Goal: Communication & Community: Answer question/provide support

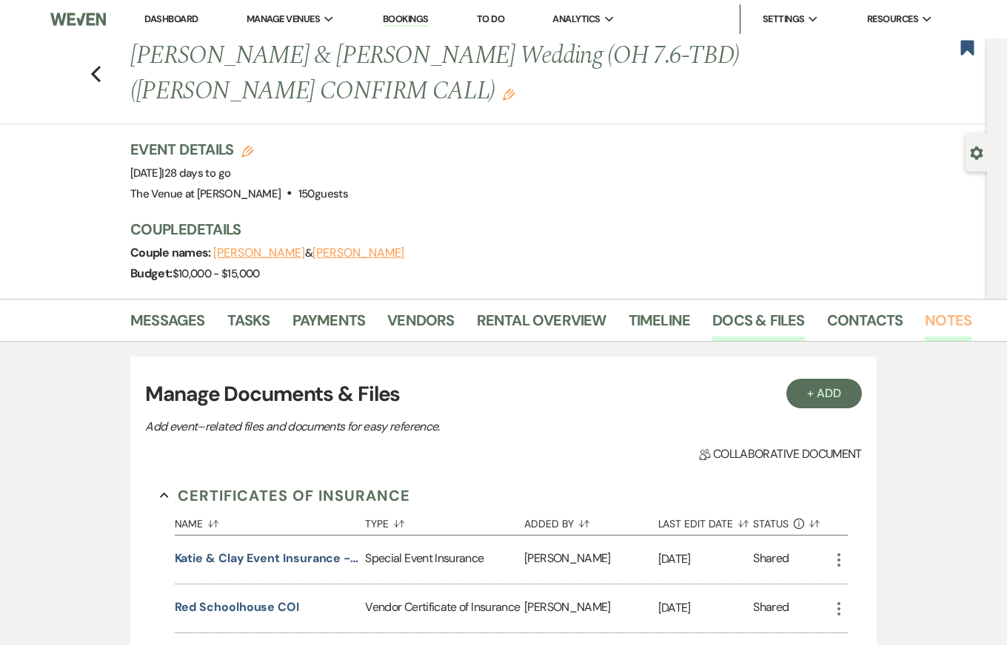
click at [941, 317] on link "Notes" at bounding box center [948, 325] width 47 height 33
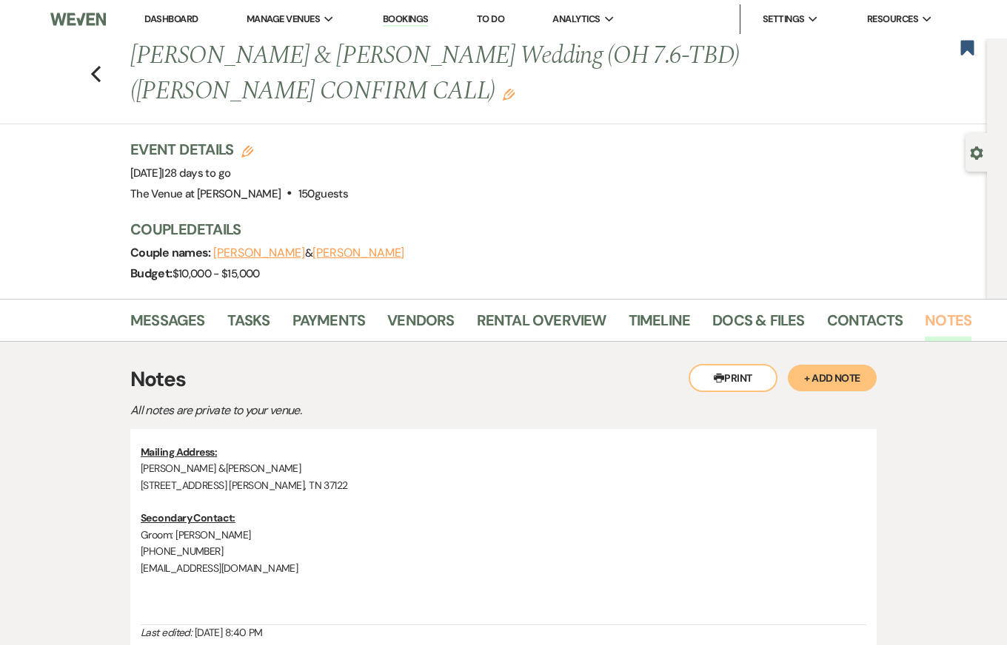
scroll to position [169, 0]
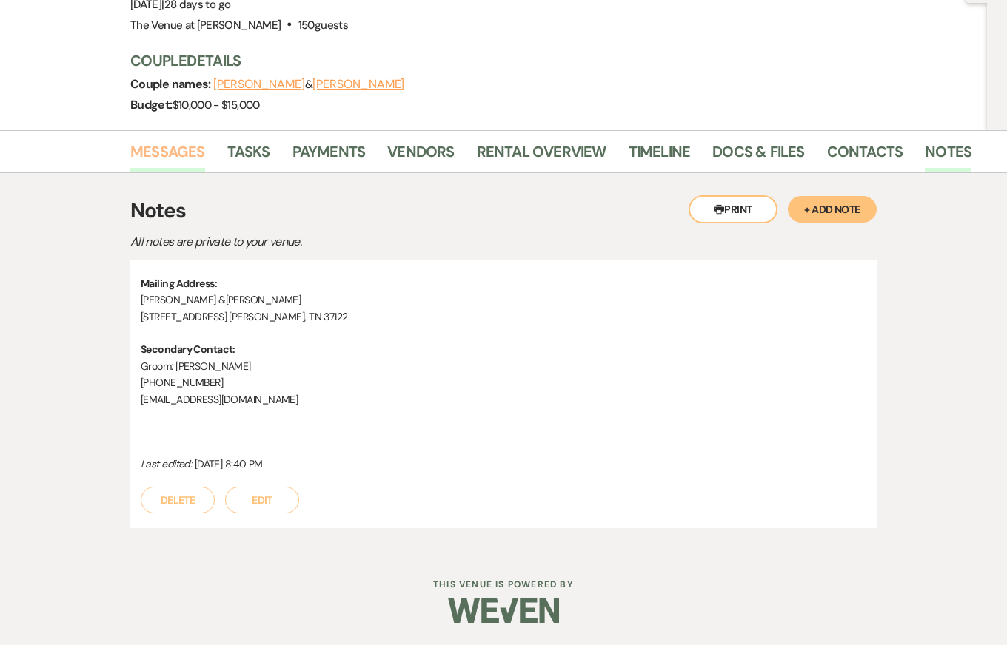
click at [140, 150] on link "Messages" at bounding box center [167, 156] width 75 height 33
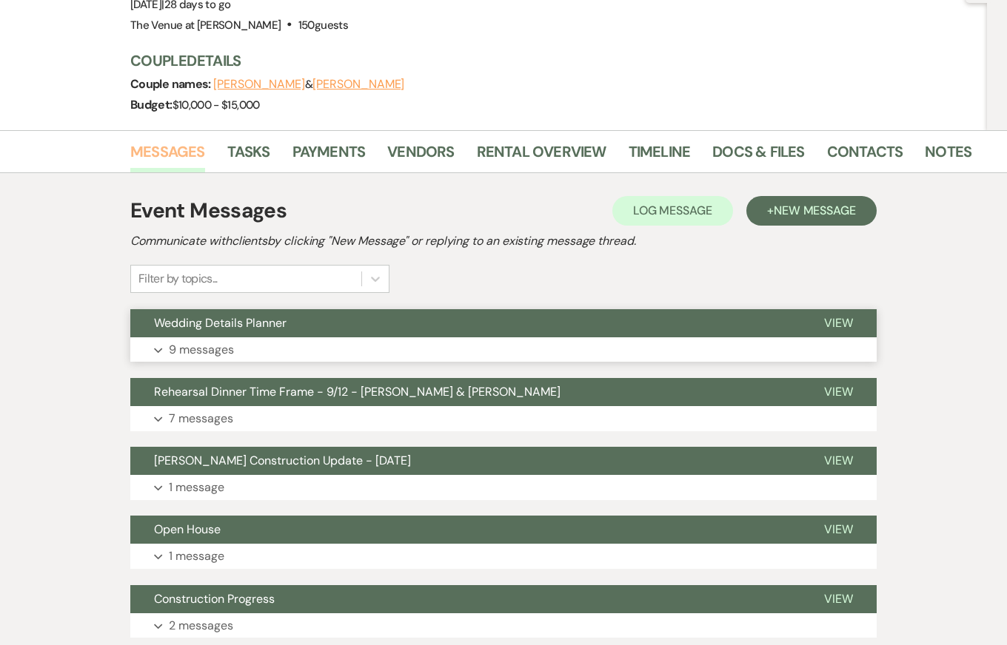
scroll to position [216, 0]
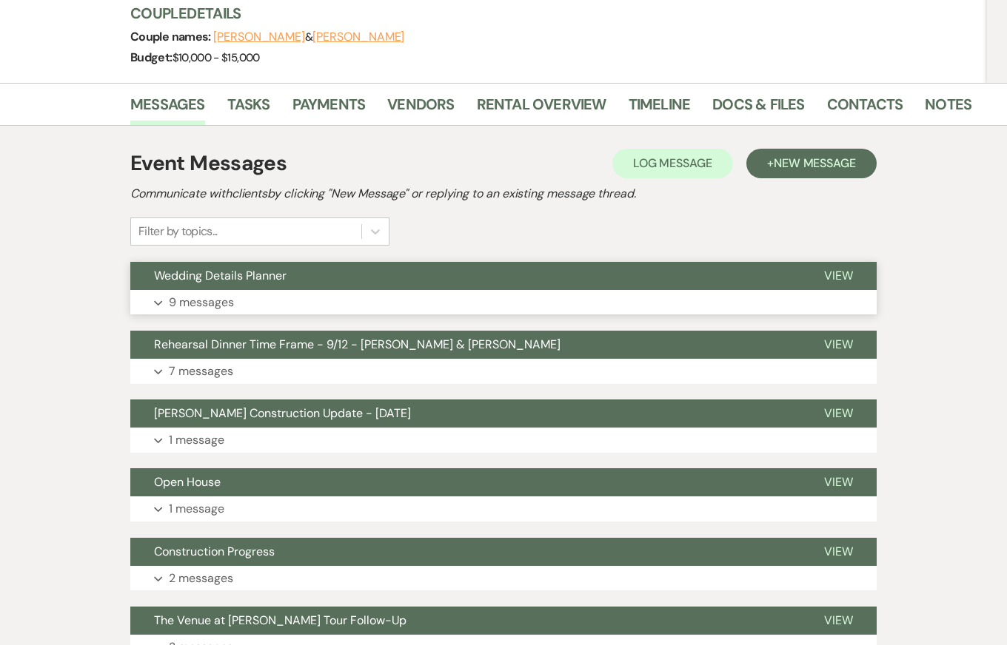
click at [272, 295] on button "Expand 9 messages" at bounding box center [503, 302] width 746 height 25
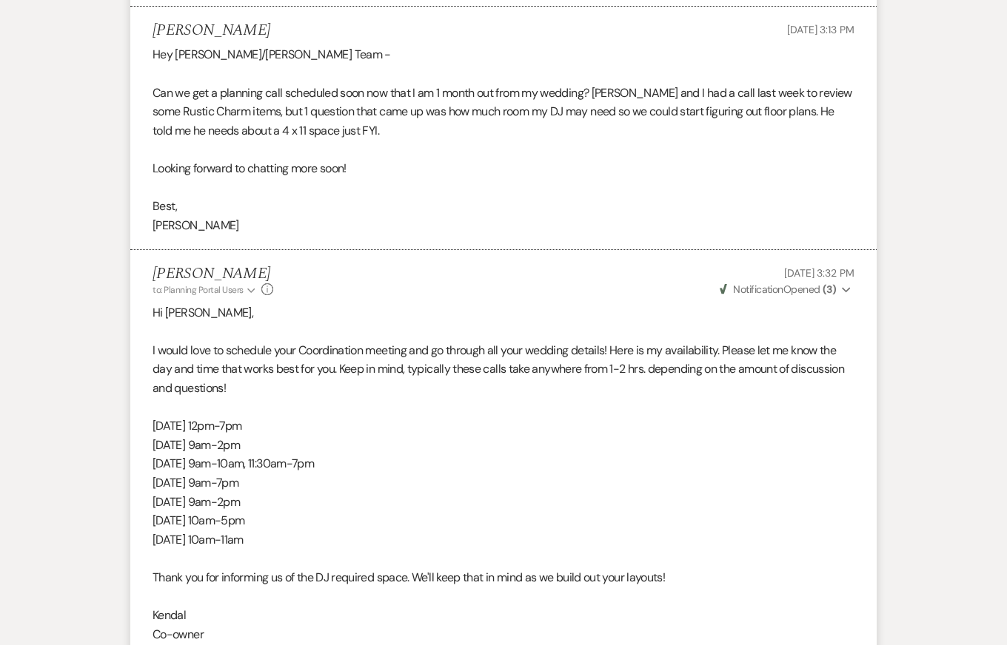
scroll to position [2713, 0]
click at [533, 82] on p "Can we get a planning call scheduled soon now that I am 1 month out from my wed…" at bounding box center [503, 110] width 702 height 57
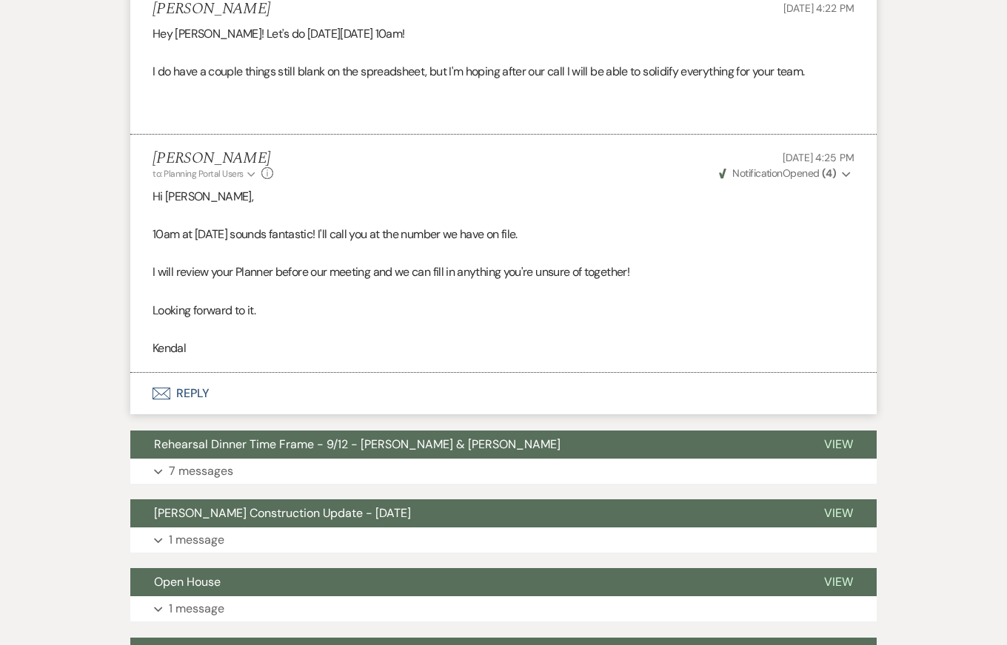
scroll to position [3404, 0]
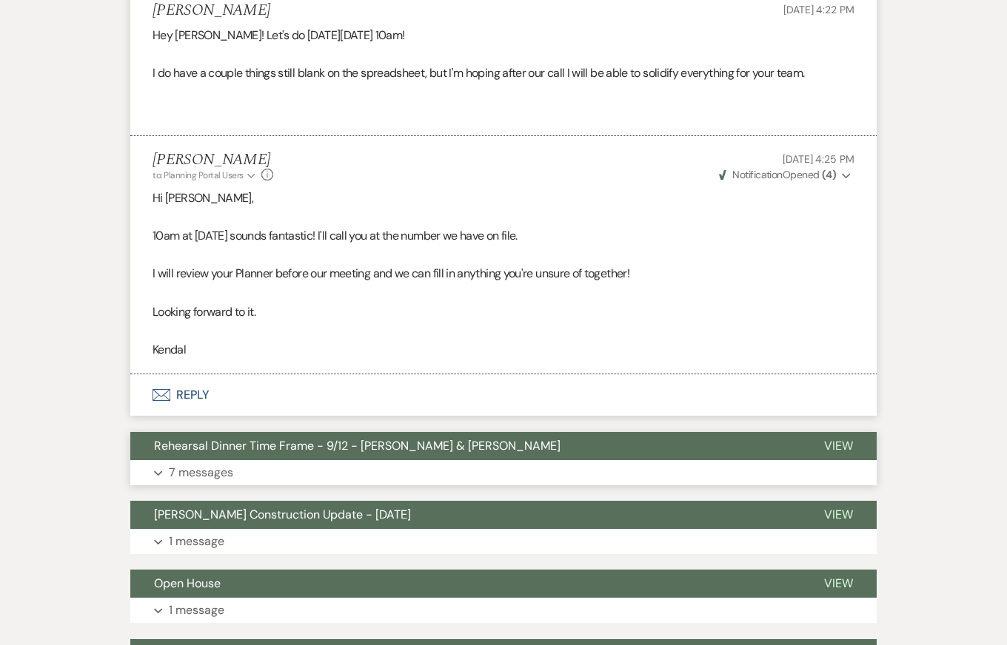
click at [418, 460] on button "Expand 7 messages" at bounding box center [503, 472] width 746 height 25
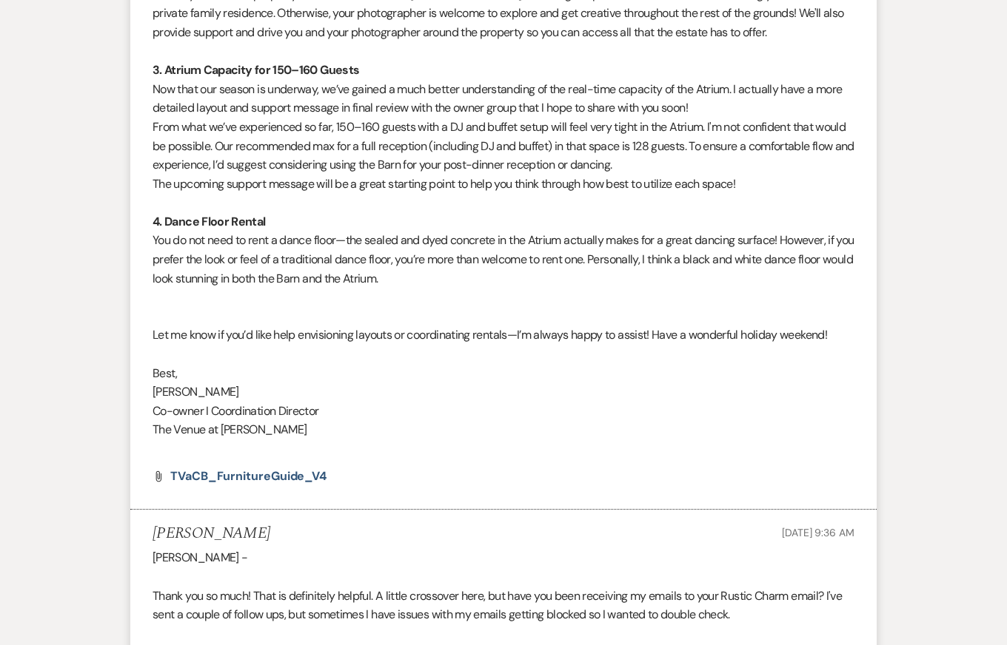
scroll to position [5112, 0]
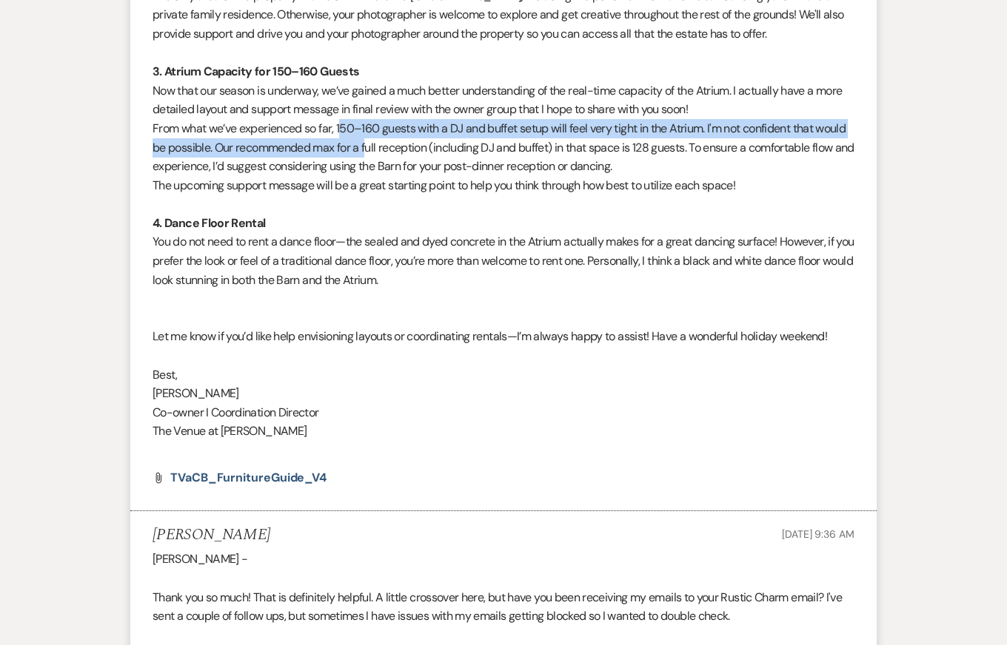
drag, startPoint x: 343, startPoint y: 117, endPoint x: 369, endPoint y: 135, distance: 30.8
click at [369, 135] on p "From what we’ve experienced so far, 150–160 guests with a DJ and buffet setup w…" at bounding box center [503, 147] width 702 height 57
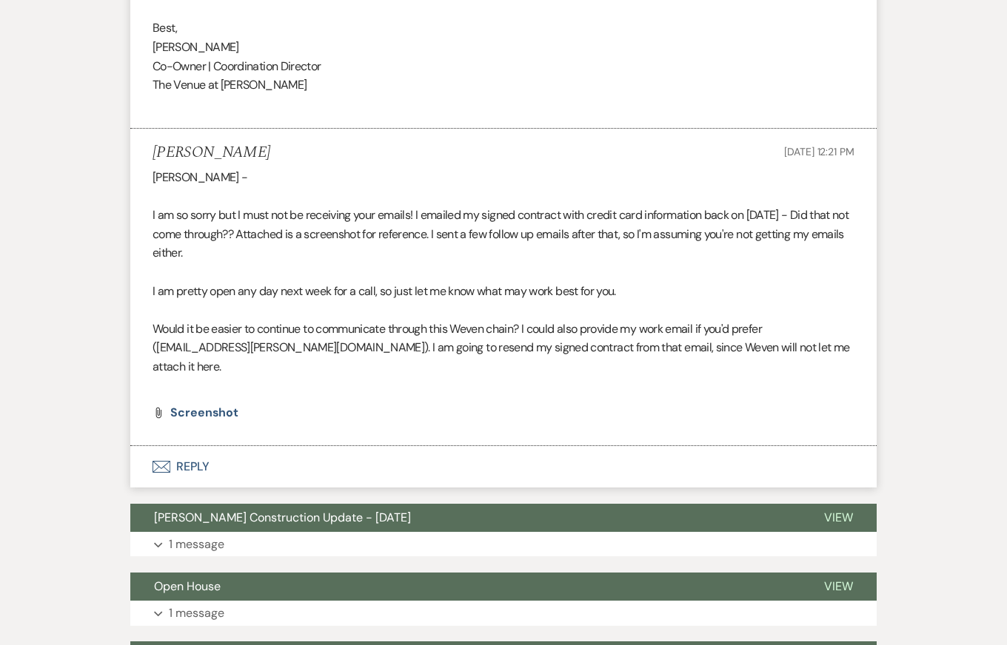
scroll to position [6151, 0]
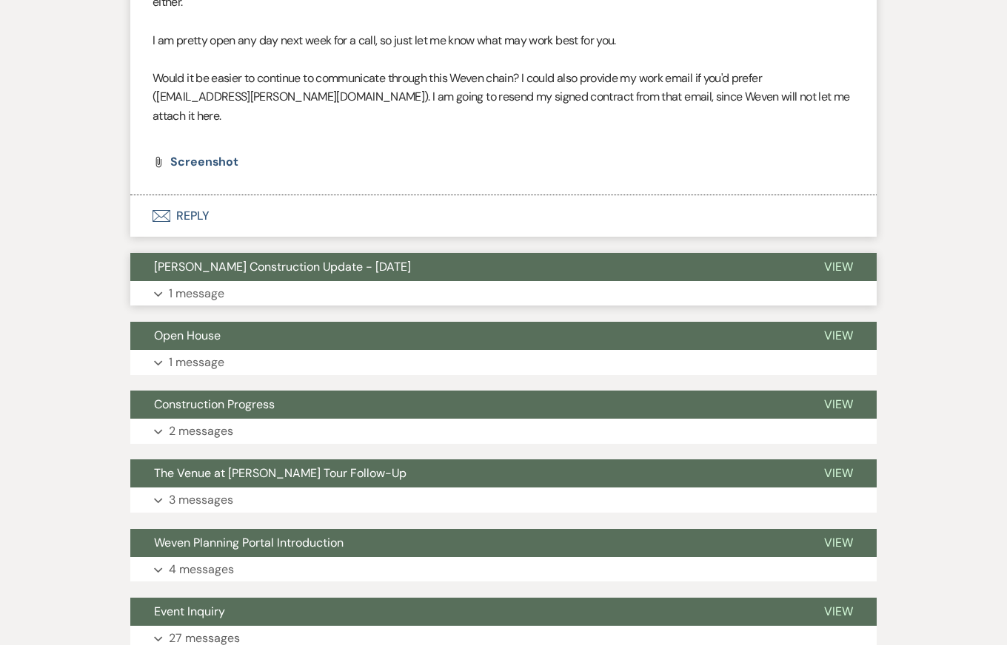
click at [397, 281] on button "Expand 1 message" at bounding box center [503, 293] width 746 height 25
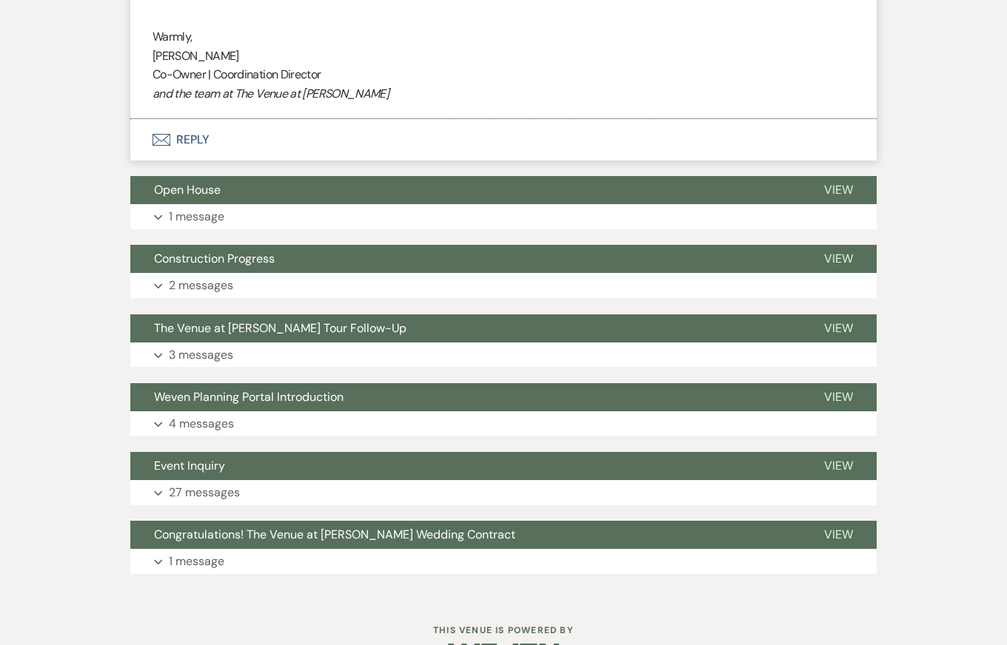
scroll to position [14095, 0]
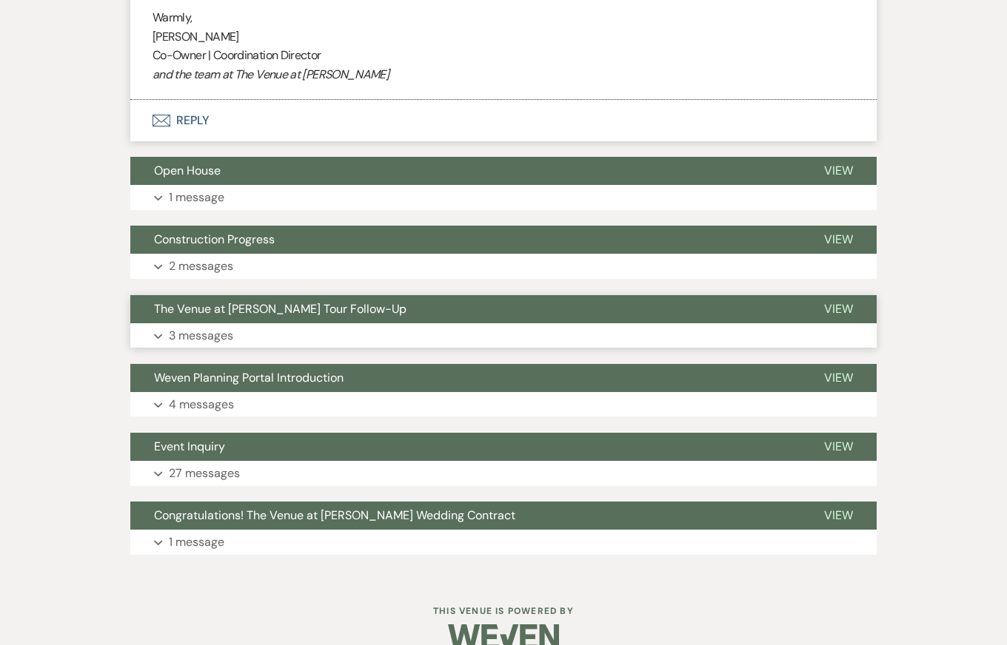
click at [334, 323] on button "Expand 3 messages" at bounding box center [503, 335] width 746 height 25
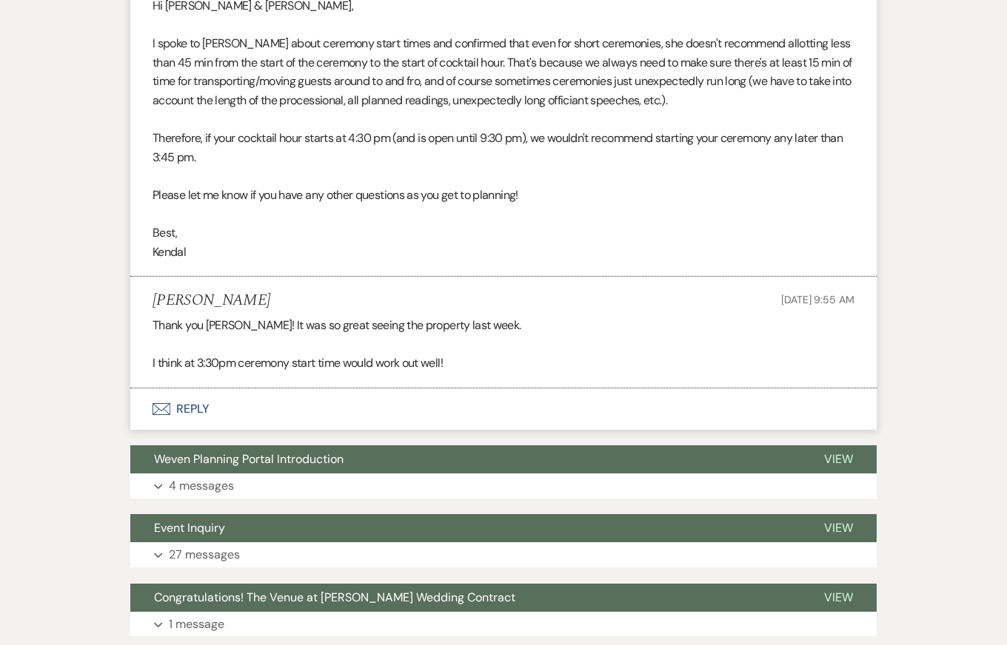
scroll to position [14967, 0]
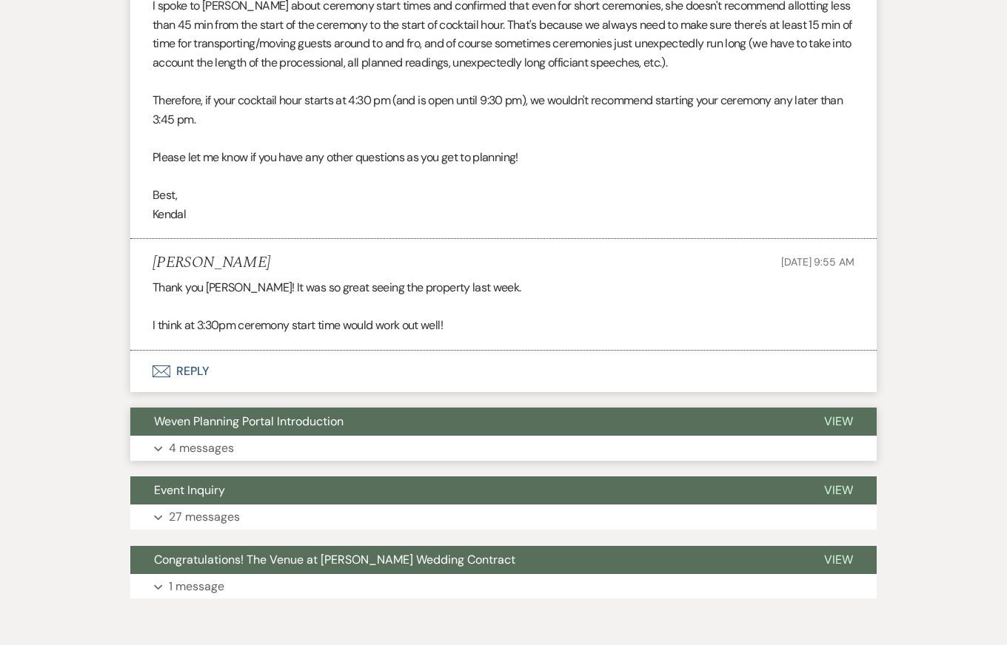
click at [571, 436] on button "Expand 4 messages" at bounding box center [503, 448] width 746 height 25
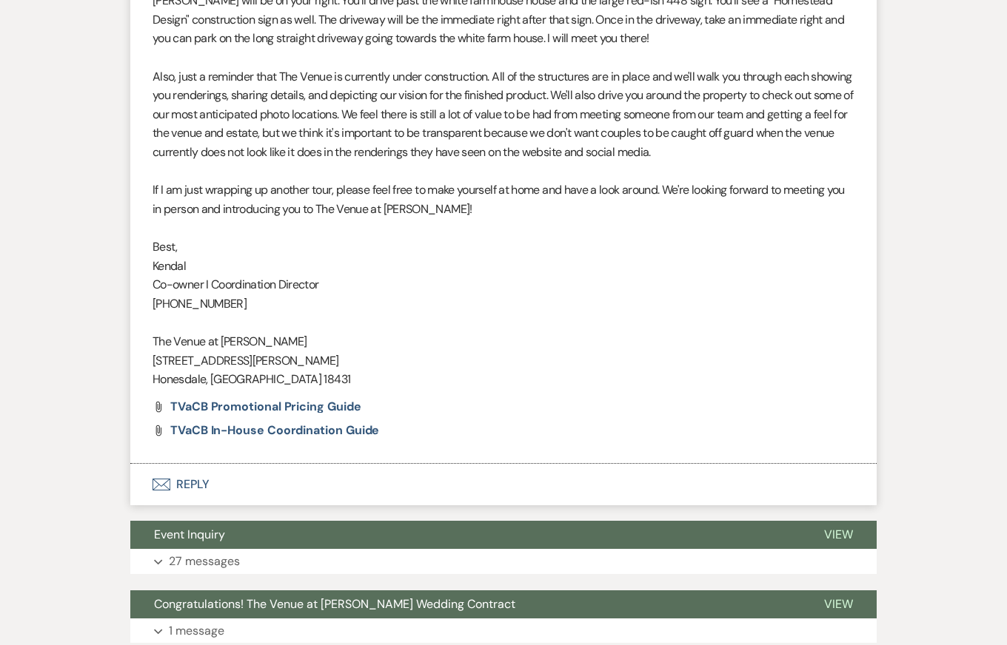
scroll to position [16608, 0]
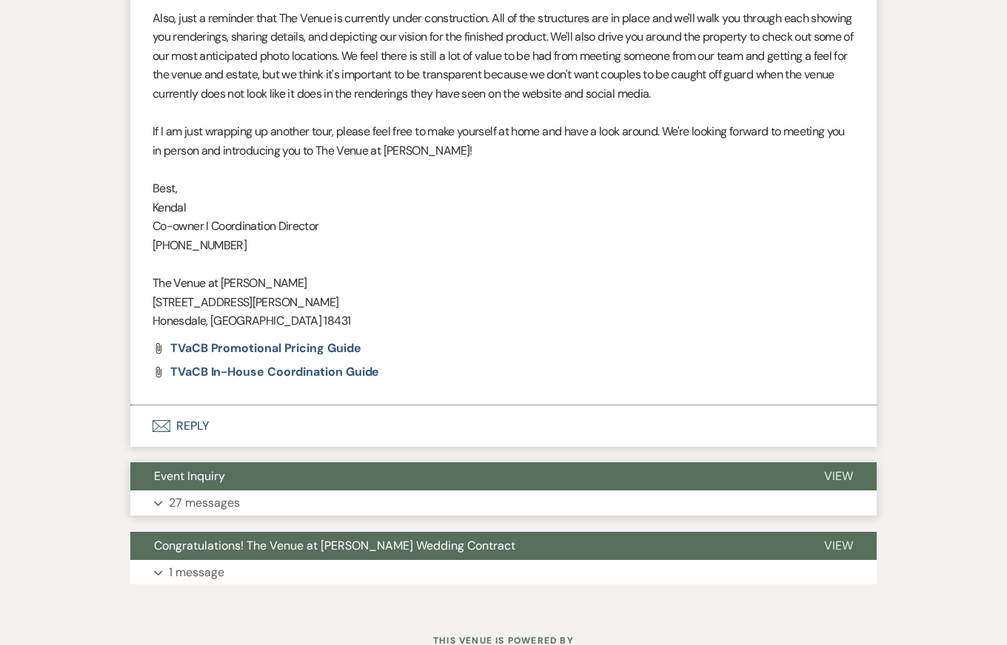
click at [498, 491] on button "Expand 27 messages" at bounding box center [503, 503] width 746 height 25
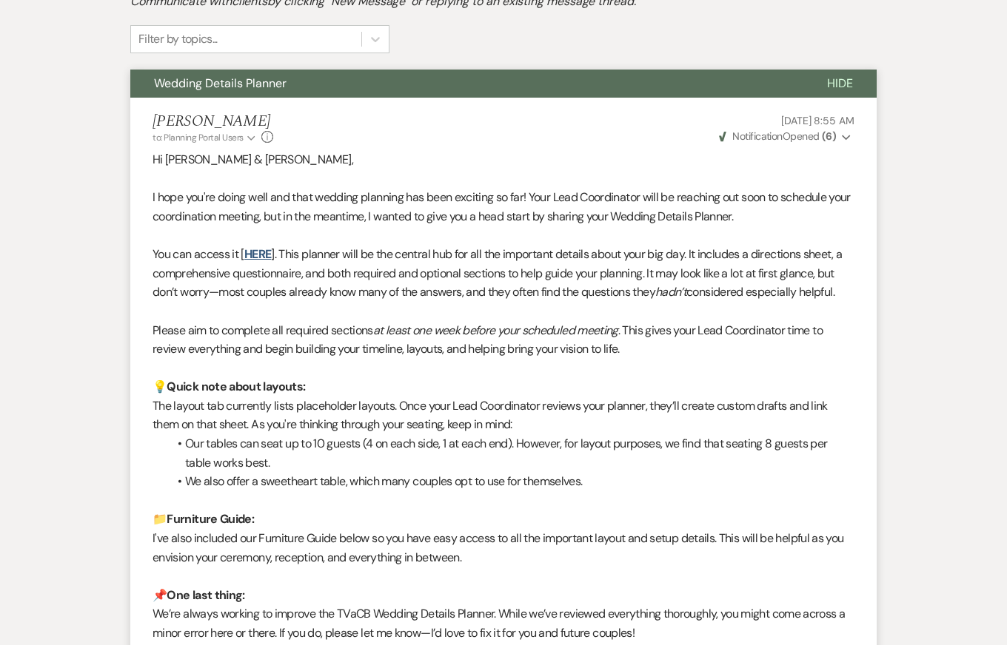
scroll to position [0, 0]
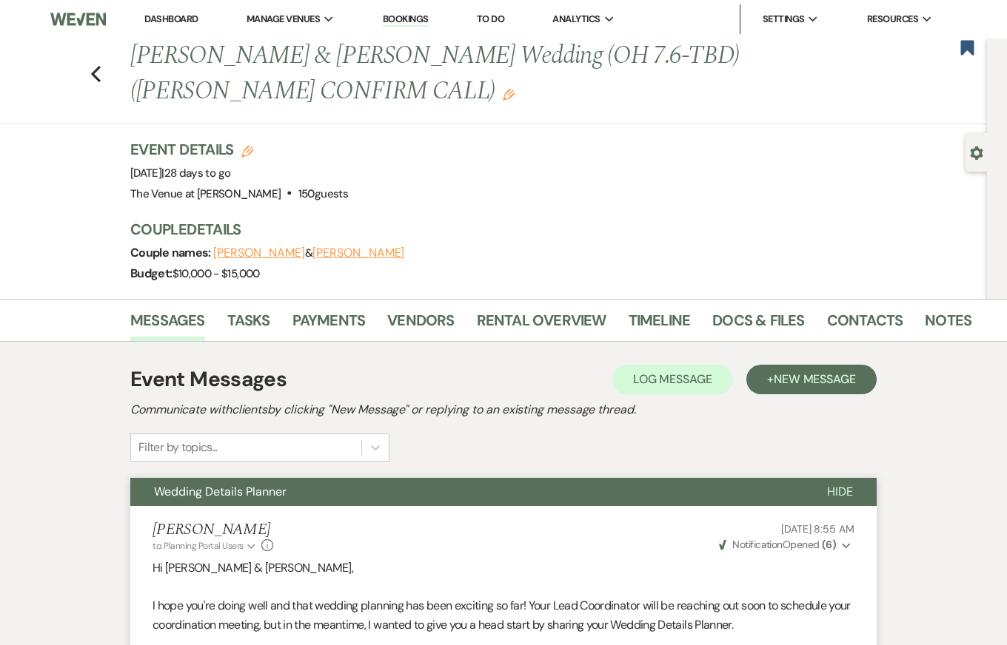
click at [841, 494] on span "Hide" at bounding box center [840, 492] width 26 height 16
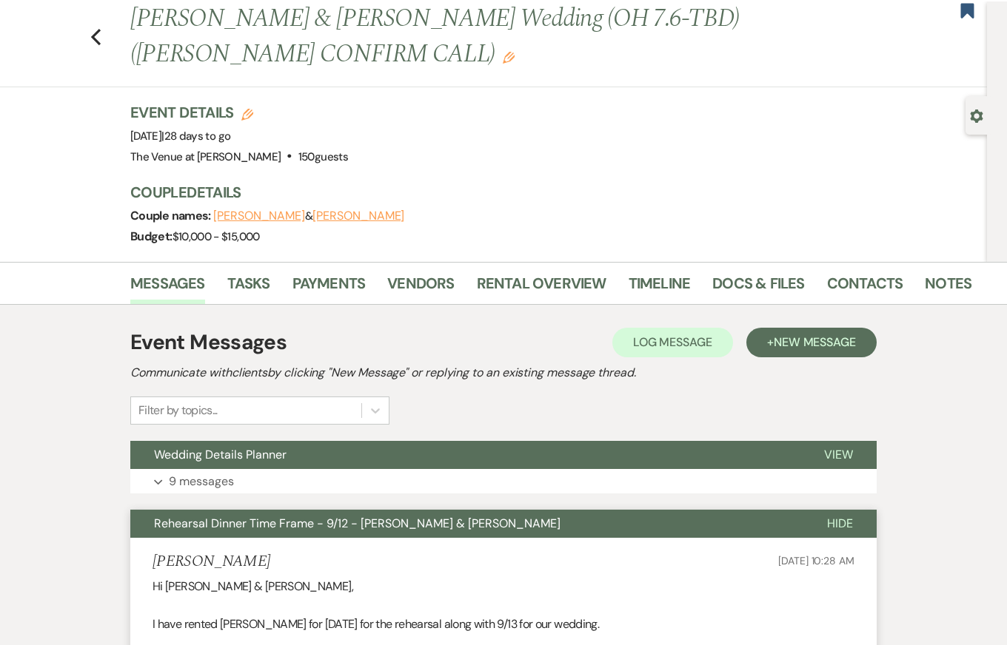
click at [838, 522] on span "Hide" at bounding box center [840, 524] width 26 height 16
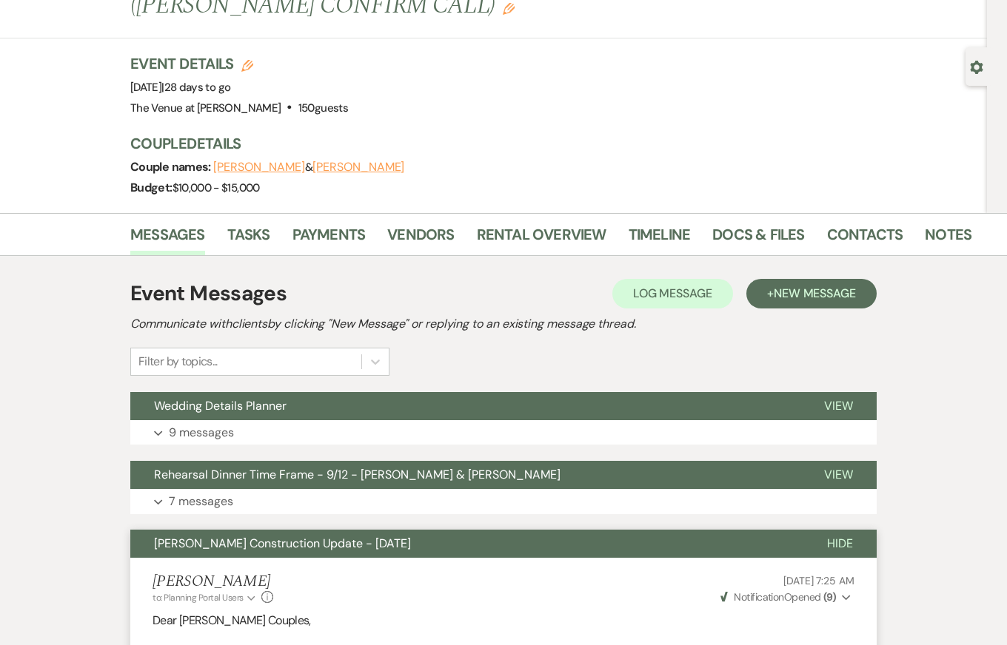
click at [836, 533] on button "Hide" at bounding box center [839, 544] width 73 height 28
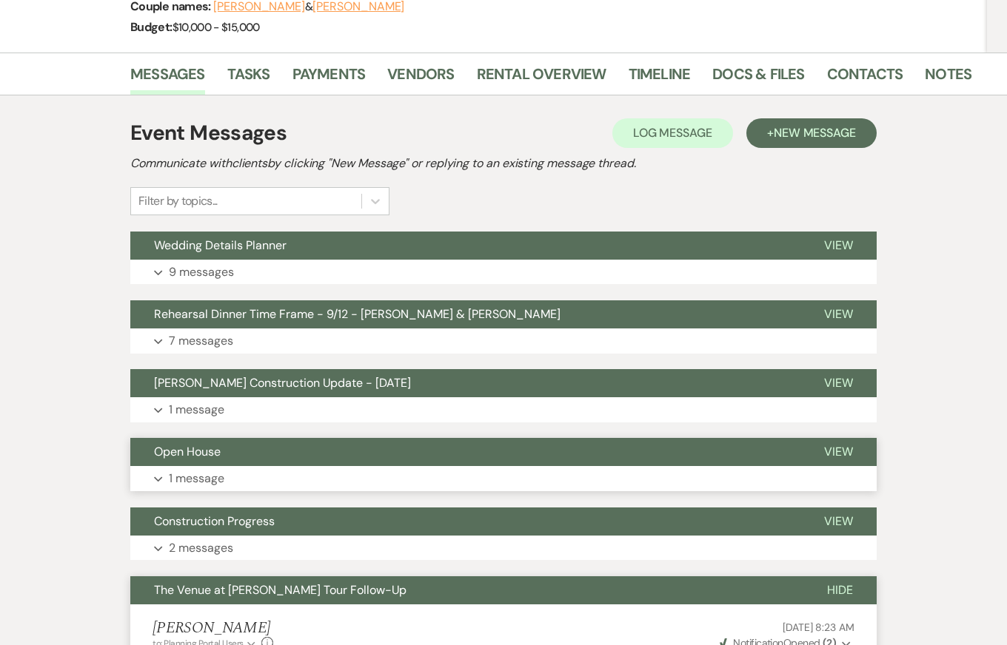
scroll to position [251, 0]
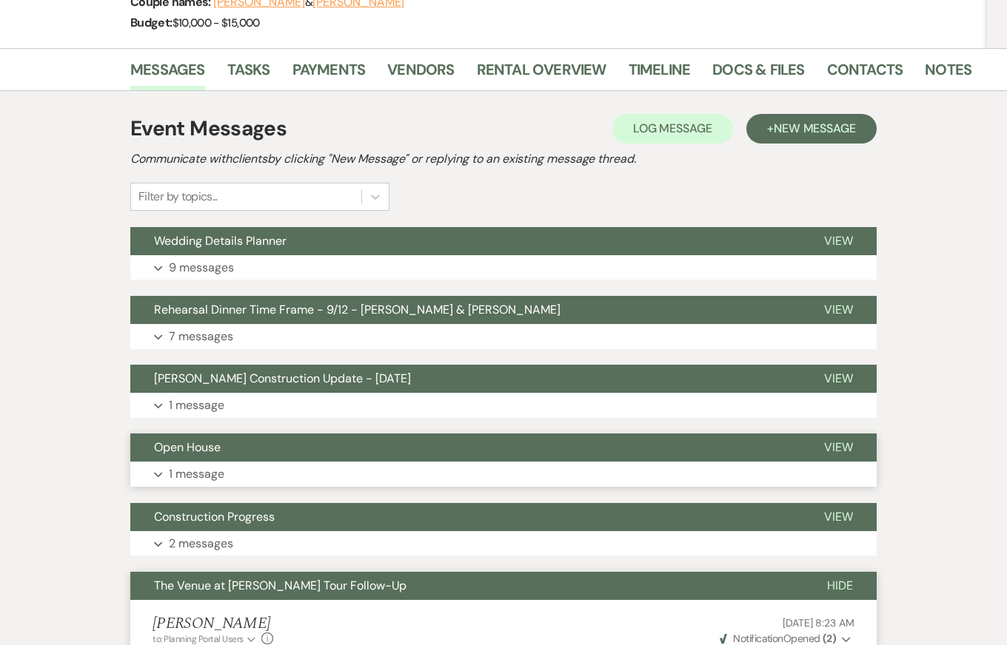
click at [639, 472] on button "Expand 1 message" at bounding box center [503, 474] width 746 height 25
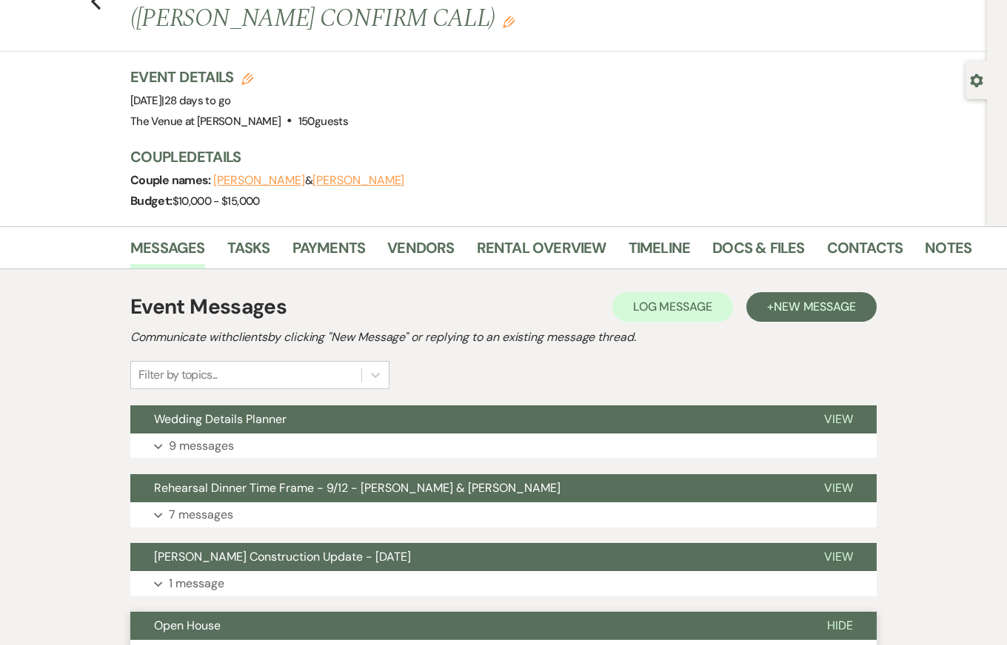
scroll to position [142, 0]
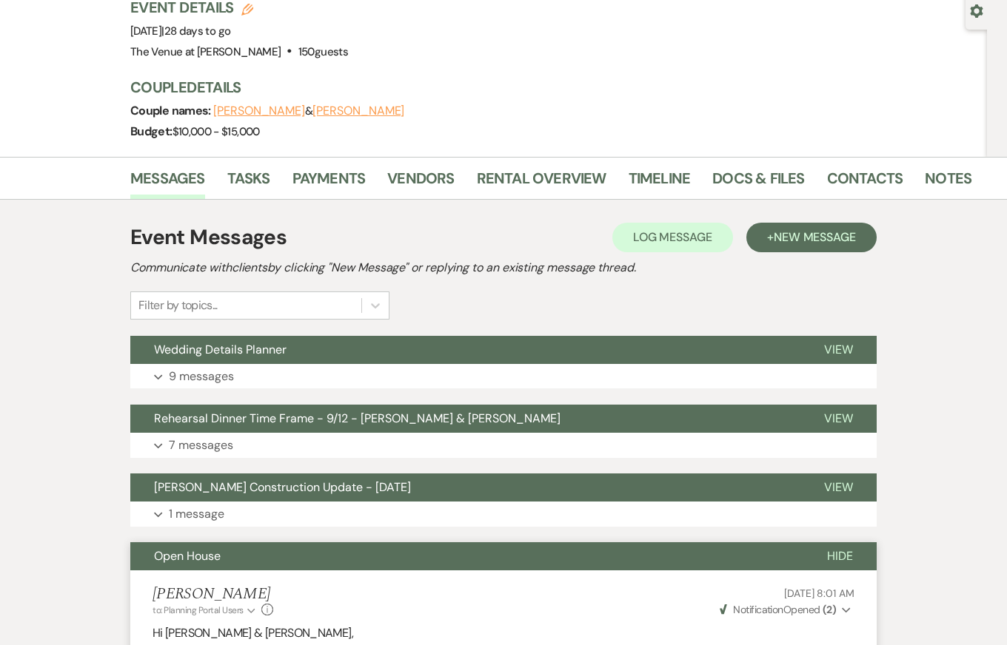
click at [838, 556] on span "Hide" at bounding box center [840, 557] width 26 height 16
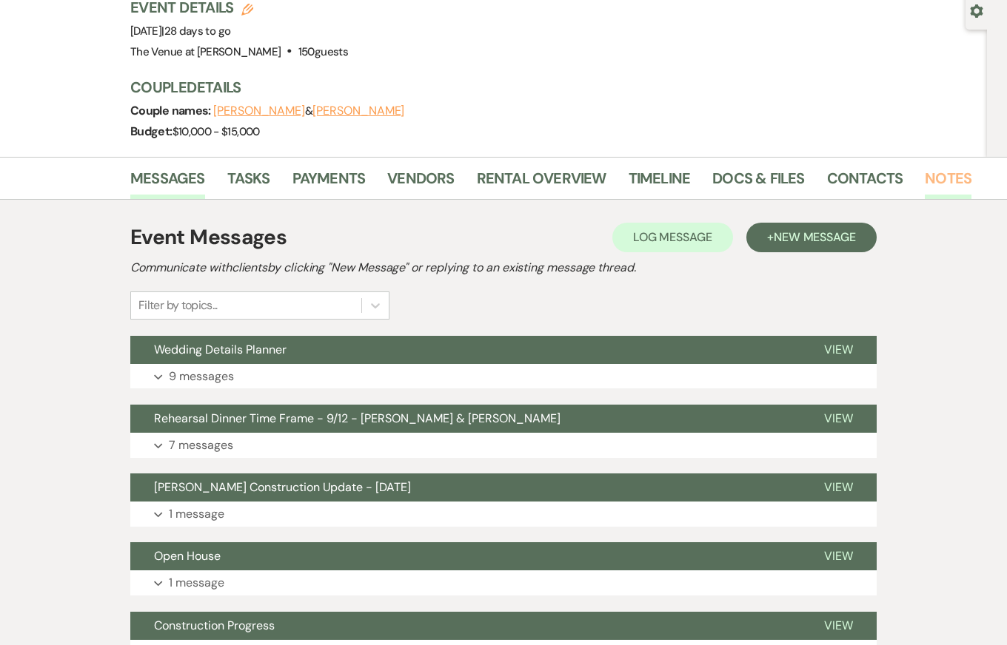
click at [930, 178] on link "Notes" at bounding box center [948, 183] width 47 height 33
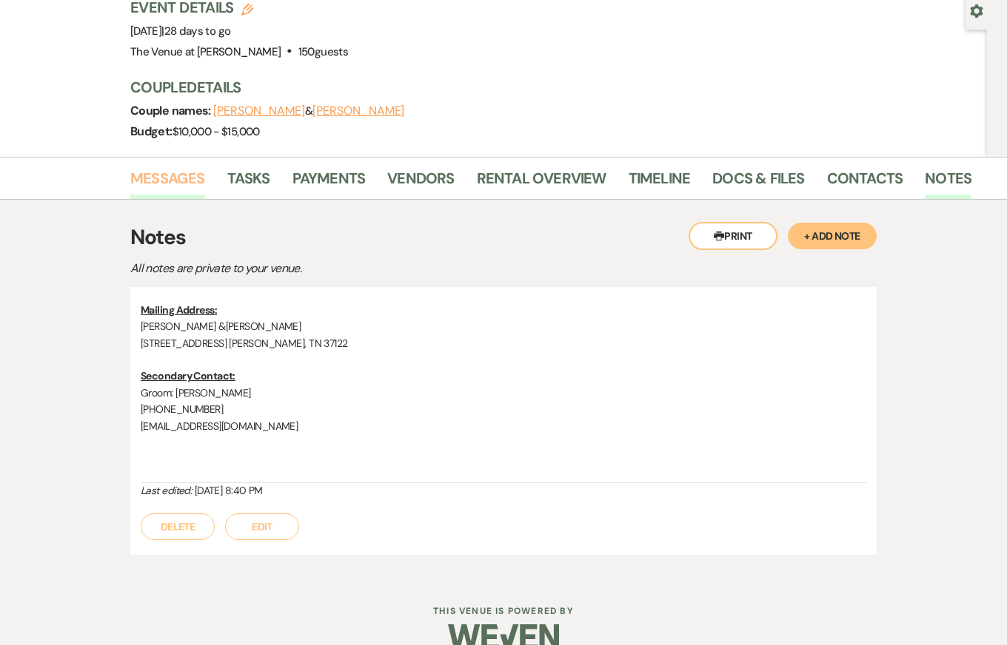
click at [186, 184] on link "Messages" at bounding box center [167, 183] width 75 height 33
